Goal: Task Accomplishment & Management: Manage account settings

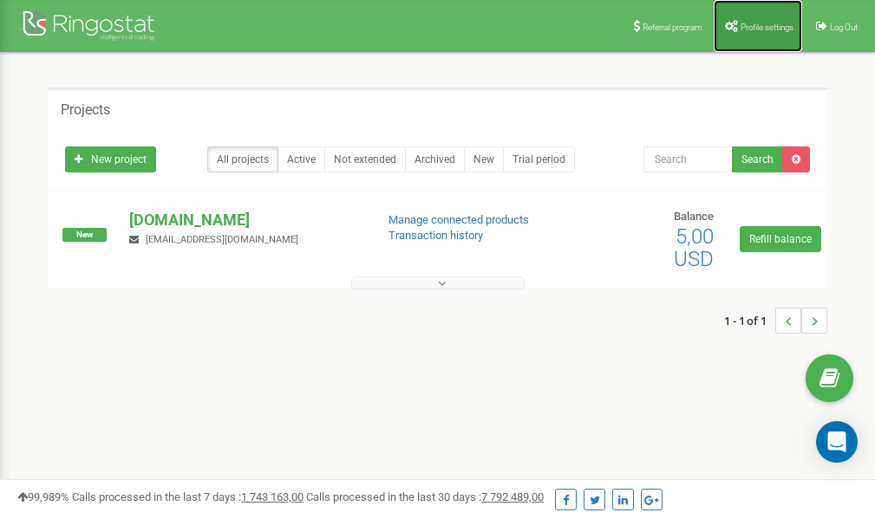
click at [741, 25] on span "Profile settings" at bounding box center [766, 28] width 53 height 10
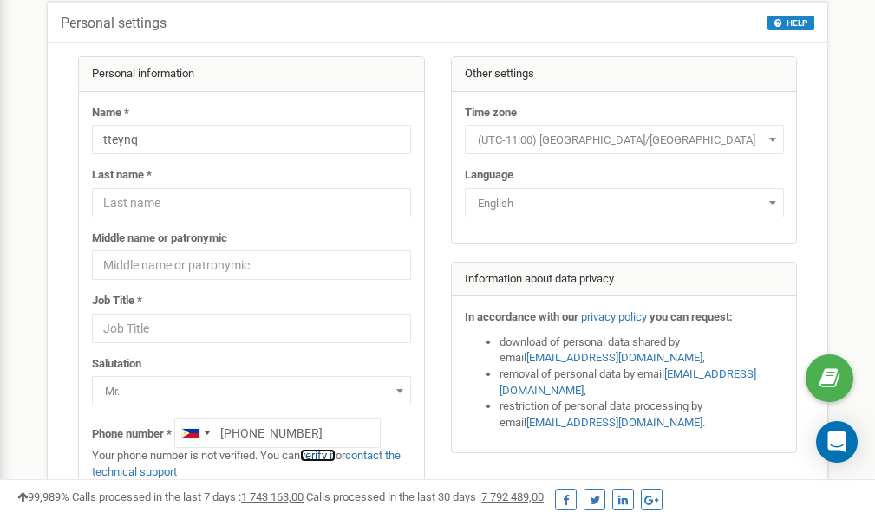
click at [324, 456] on link "verify it" at bounding box center [318, 455] width 36 height 13
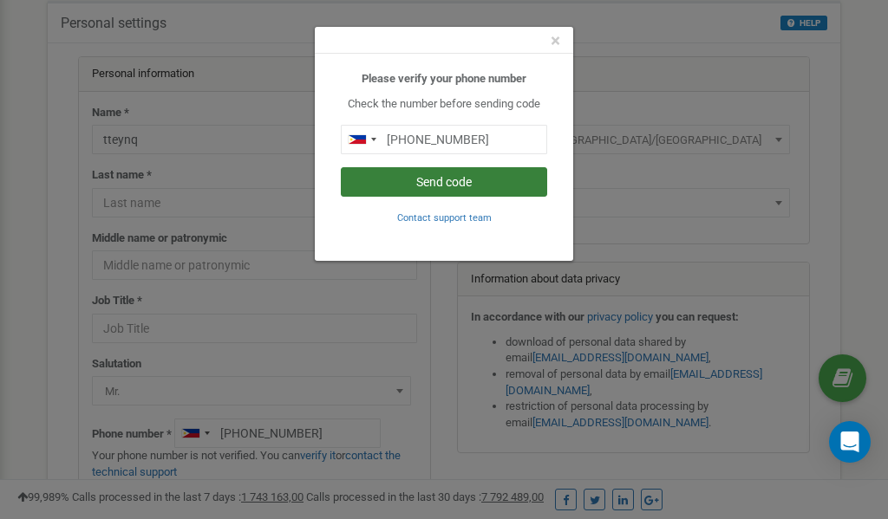
click at [447, 179] on button "Send code" at bounding box center [444, 181] width 206 height 29
